Goal: Task Accomplishment & Management: Manage account settings

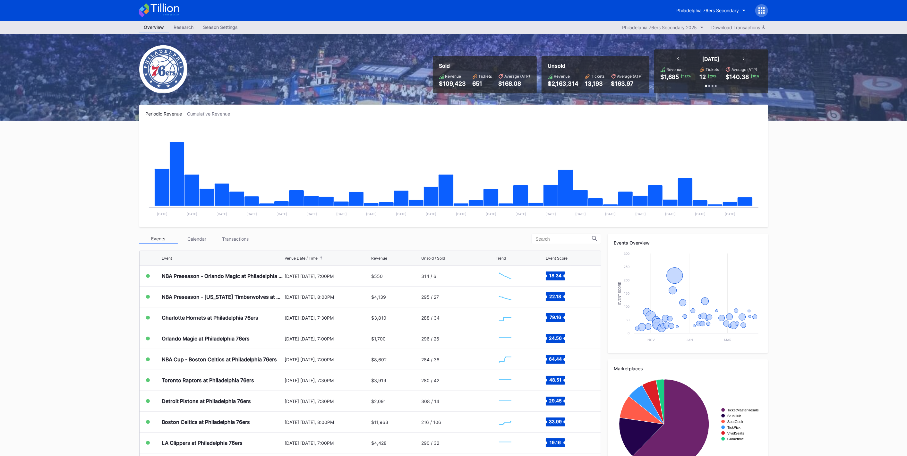
click at [692, 14] on button "Philadelphia 76ers Secondary" at bounding box center [711, 10] width 79 height 12
click at [699, 69] on div "[GEOGRAPHIC_DATA]" at bounding box center [708, 64] width 75 height 12
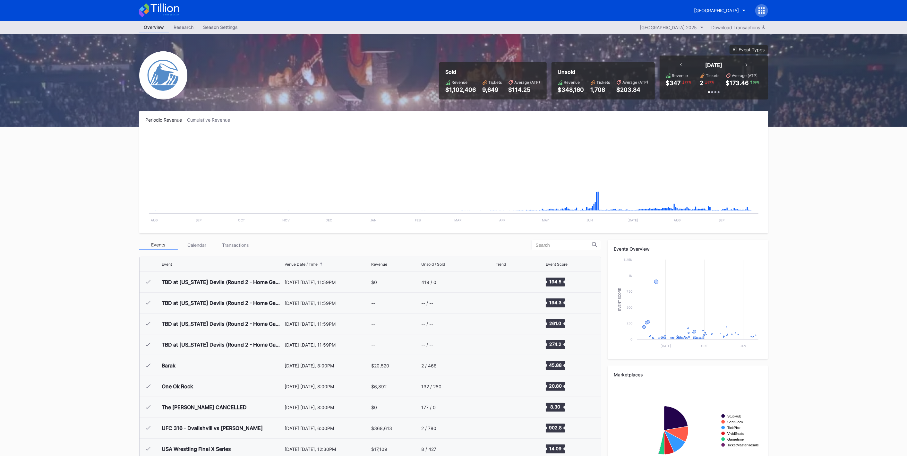
scroll to position [959, 0]
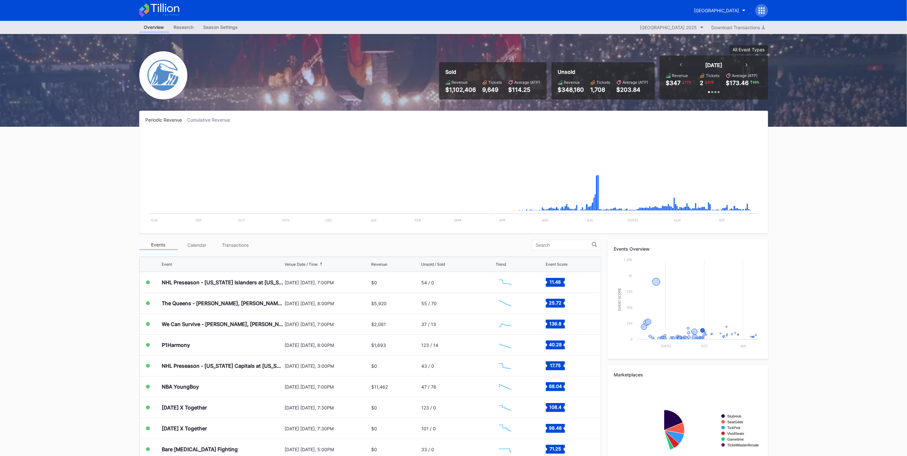
click at [276, 329] on div "We Can Survive - [PERSON_NAME], [PERSON_NAME], [PERSON_NAME], Goo Goo Dolls" at bounding box center [222, 324] width 121 height 21
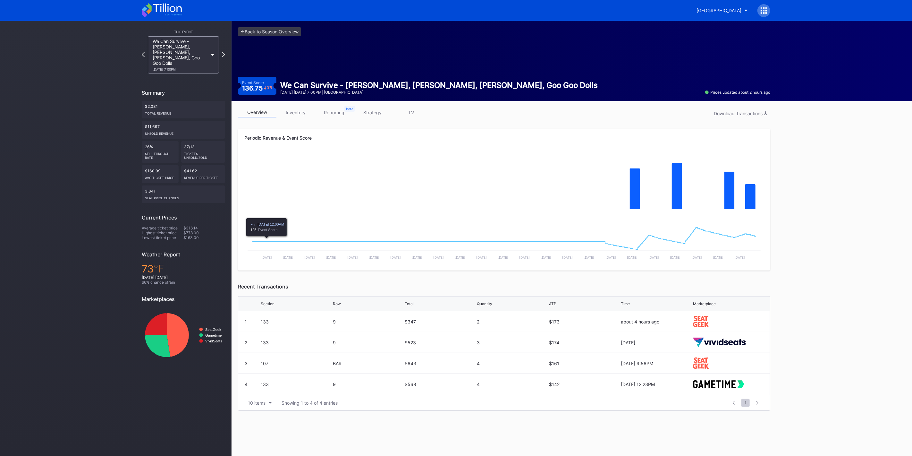
click at [291, 119] on div "overview inventory reporting strategy TV Download Transactions" at bounding box center [504, 113] width 533 height 13
click at [291, 117] on div "overview inventory reporting strategy TV Download Transactions" at bounding box center [504, 113] width 533 height 13
click at [291, 115] on link "inventory" at bounding box center [296, 112] width 38 height 10
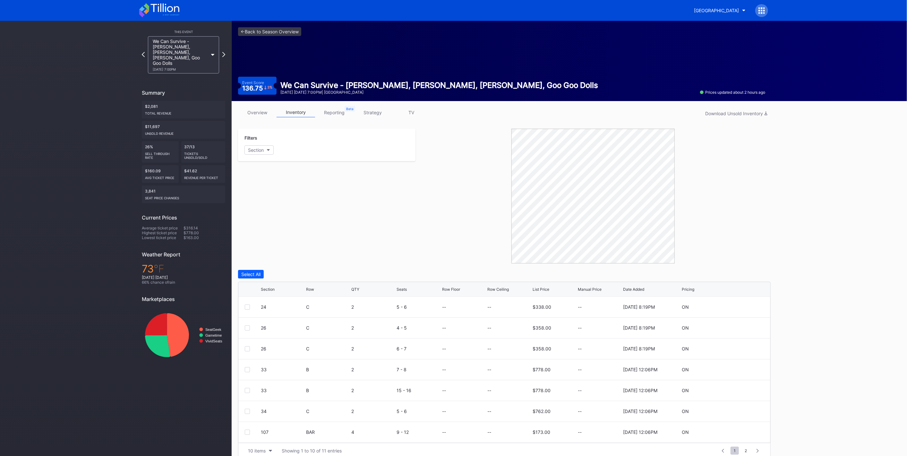
click at [245, 111] on link "overview" at bounding box center [257, 112] width 38 height 10
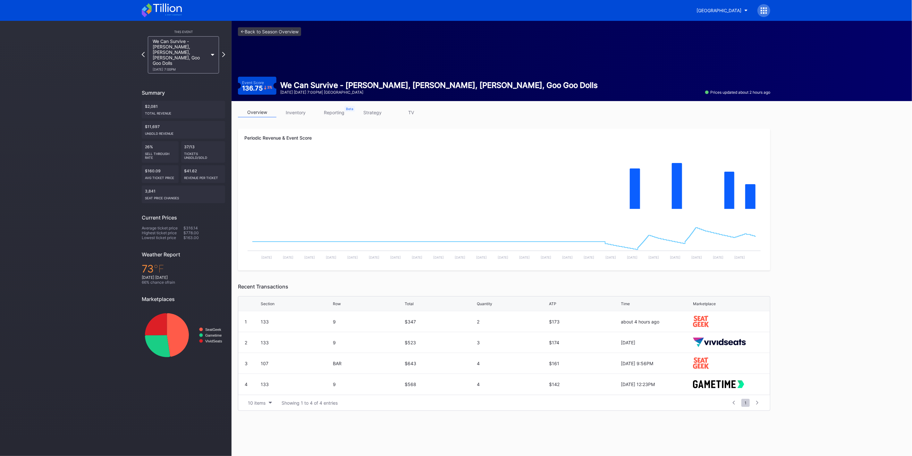
click at [299, 114] on link "inventory" at bounding box center [296, 112] width 38 height 10
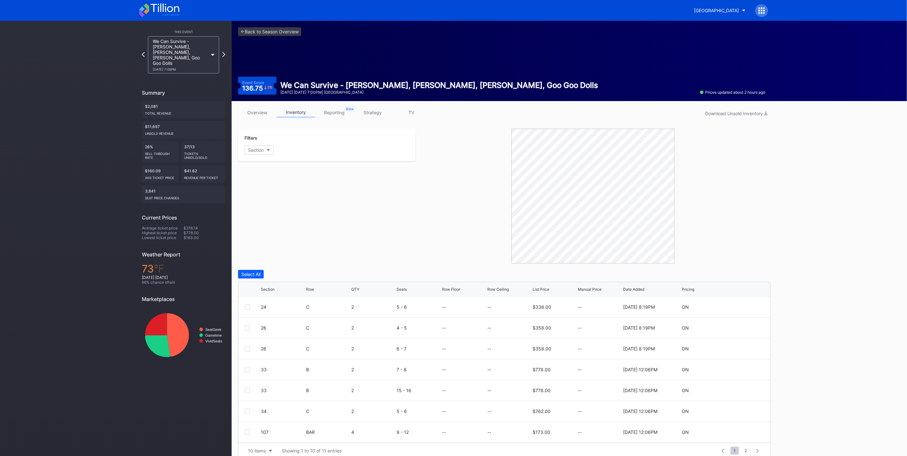
click at [381, 108] on link "strategy" at bounding box center [373, 112] width 38 height 10
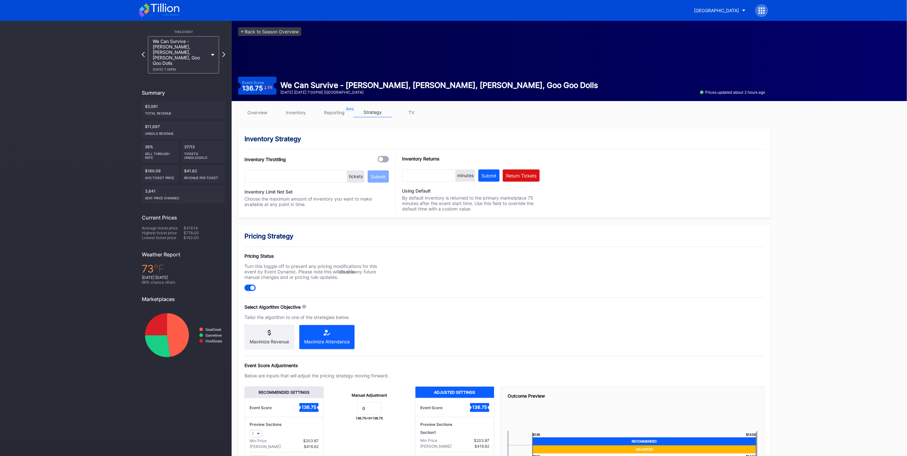
click at [256, 110] on link "overview" at bounding box center [257, 112] width 38 height 10
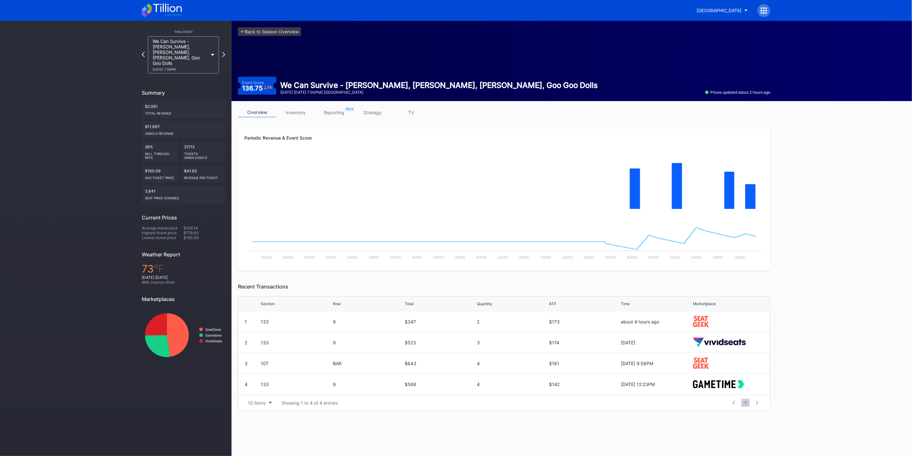
click at [303, 107] on link "inventory" at bounding box center [296, 112] width 38 height 10
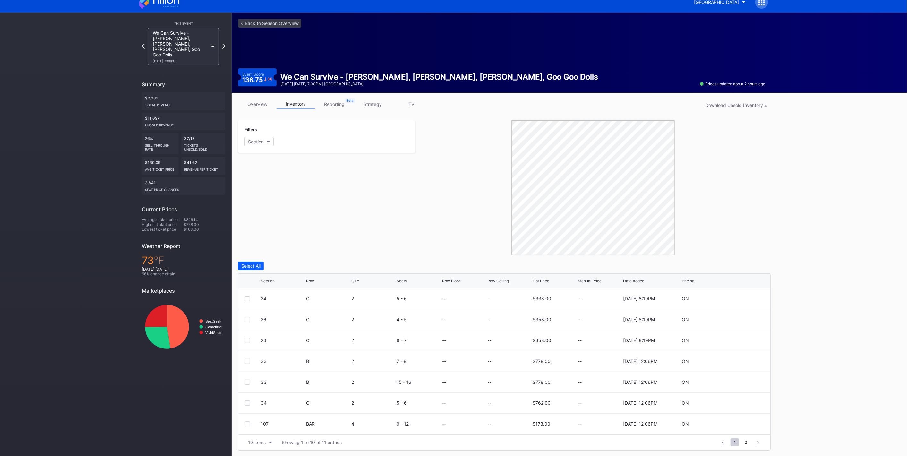
click at [249, 320] on div at bounding box center [247, 319] width 5 height 5
click at [248, 339] on div at bounding box center [247, 340] width 5 height 5
click at [295, 268] on div "Edit 2 Rows" at bounding box center [284, 265] width 24 height 5
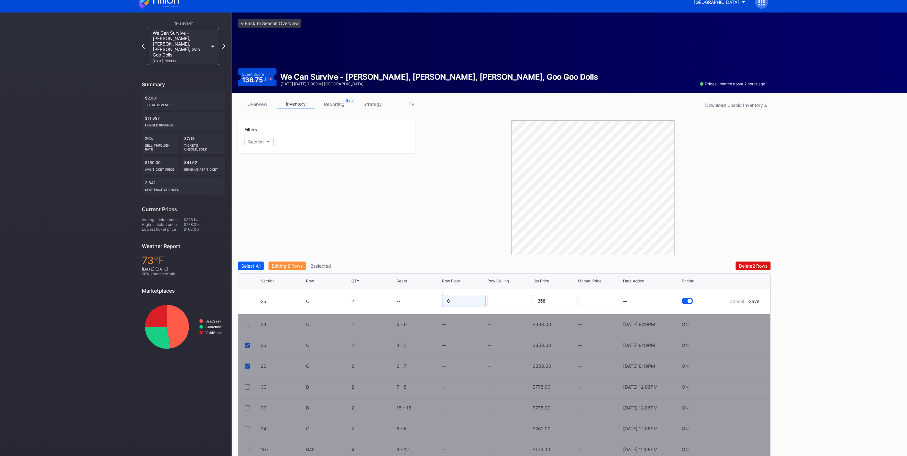
click at [475, 305] on input "0" at bounding box center [464, 301] width 44 height 12
type input "9"
type input "1055"
click at [455, 298] on input "0" at bounding box center [464, 301] width 44 height 12
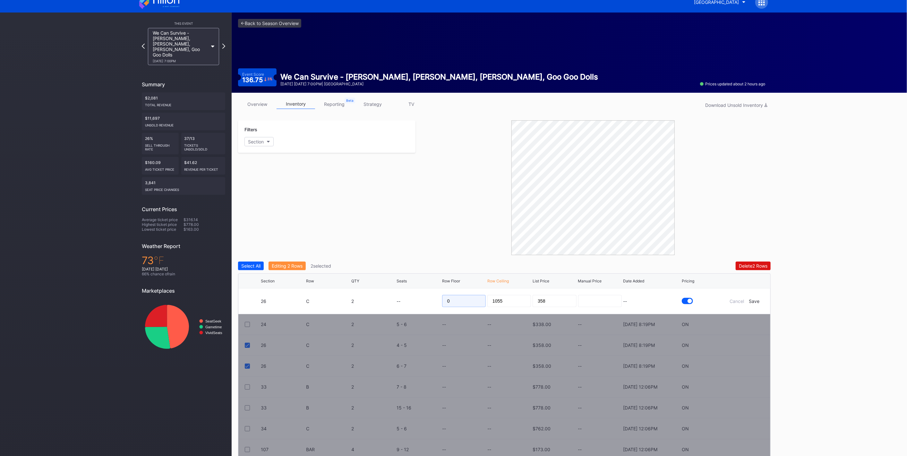
click at [454, 298] on input "0" at bounding box center [464, 301] width 44 height 12
paste input "1055"
type input "1055"
type input "1060"
click at [759, 301] on div "Save" at bounding box center [754, 300] width 11 height 5
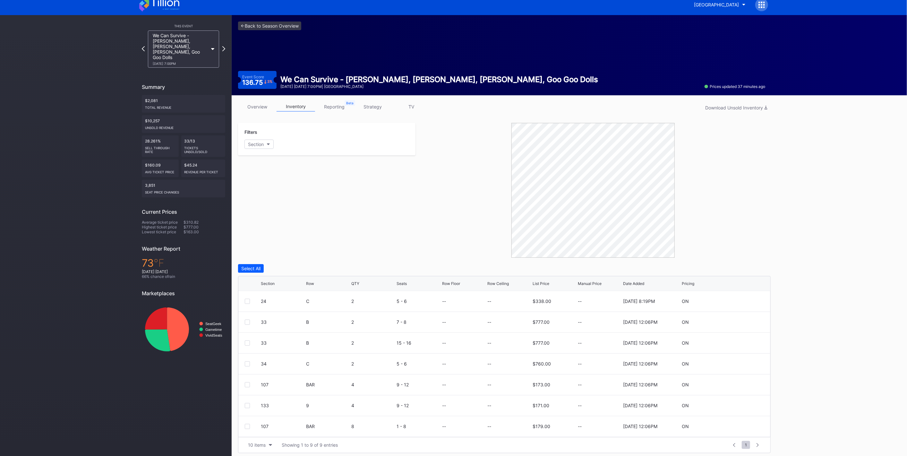
scroll to position [8, 0]
